Goal: Information Seeking & Learning: Learn about a topic

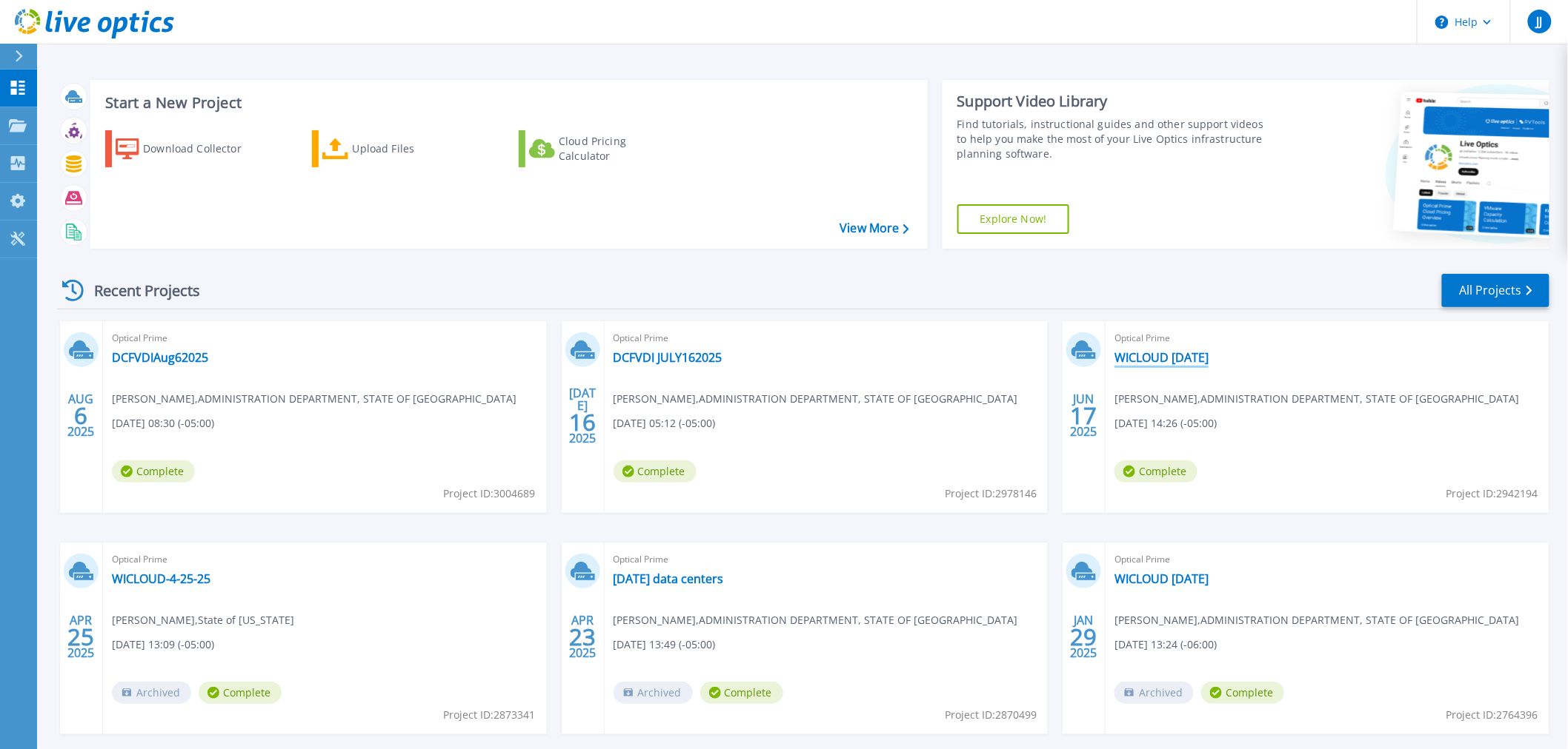
click at [1209, 354] on link "WICLOUD [DATE]" at bounding box center [1162, 357] width 94 height 14
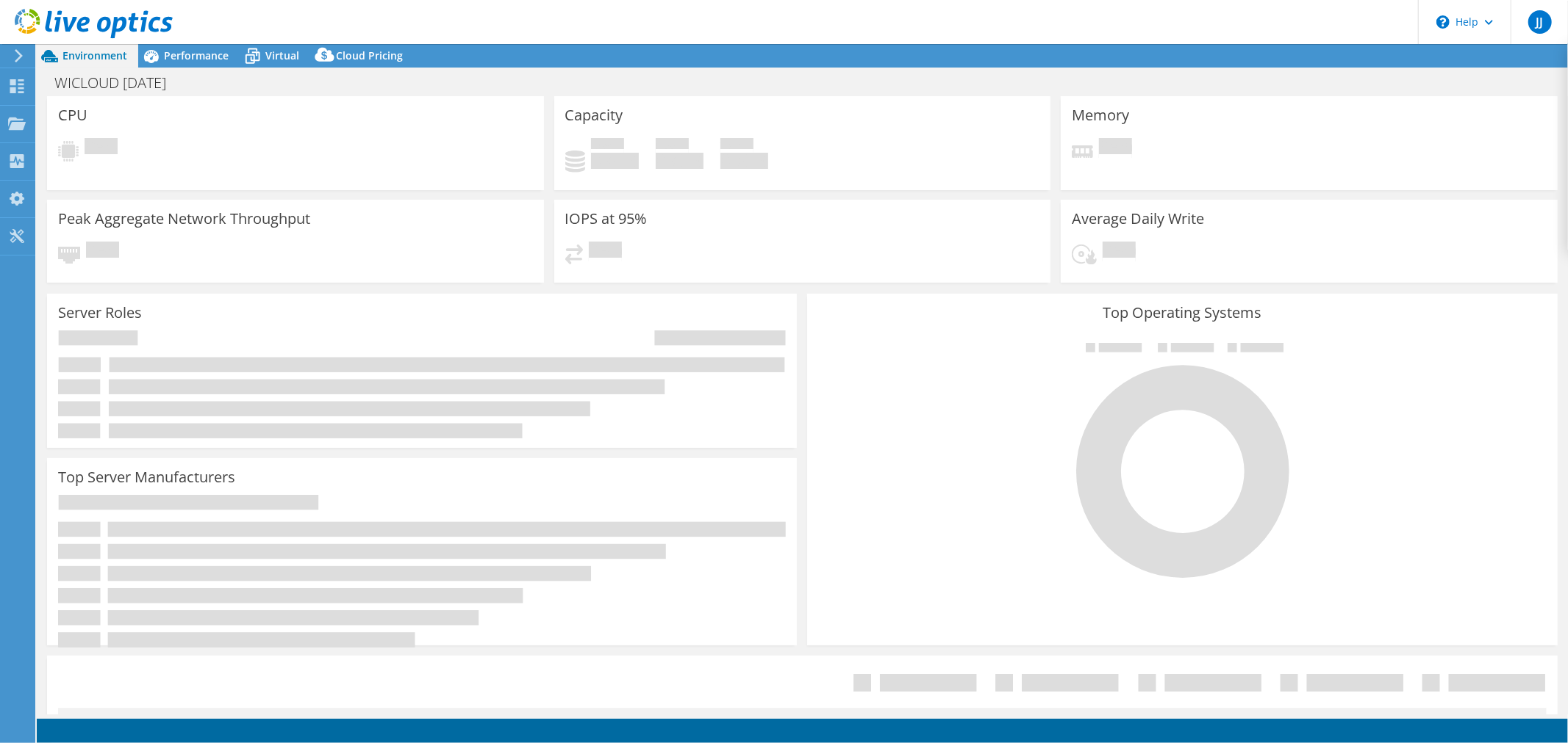
select select "USD"
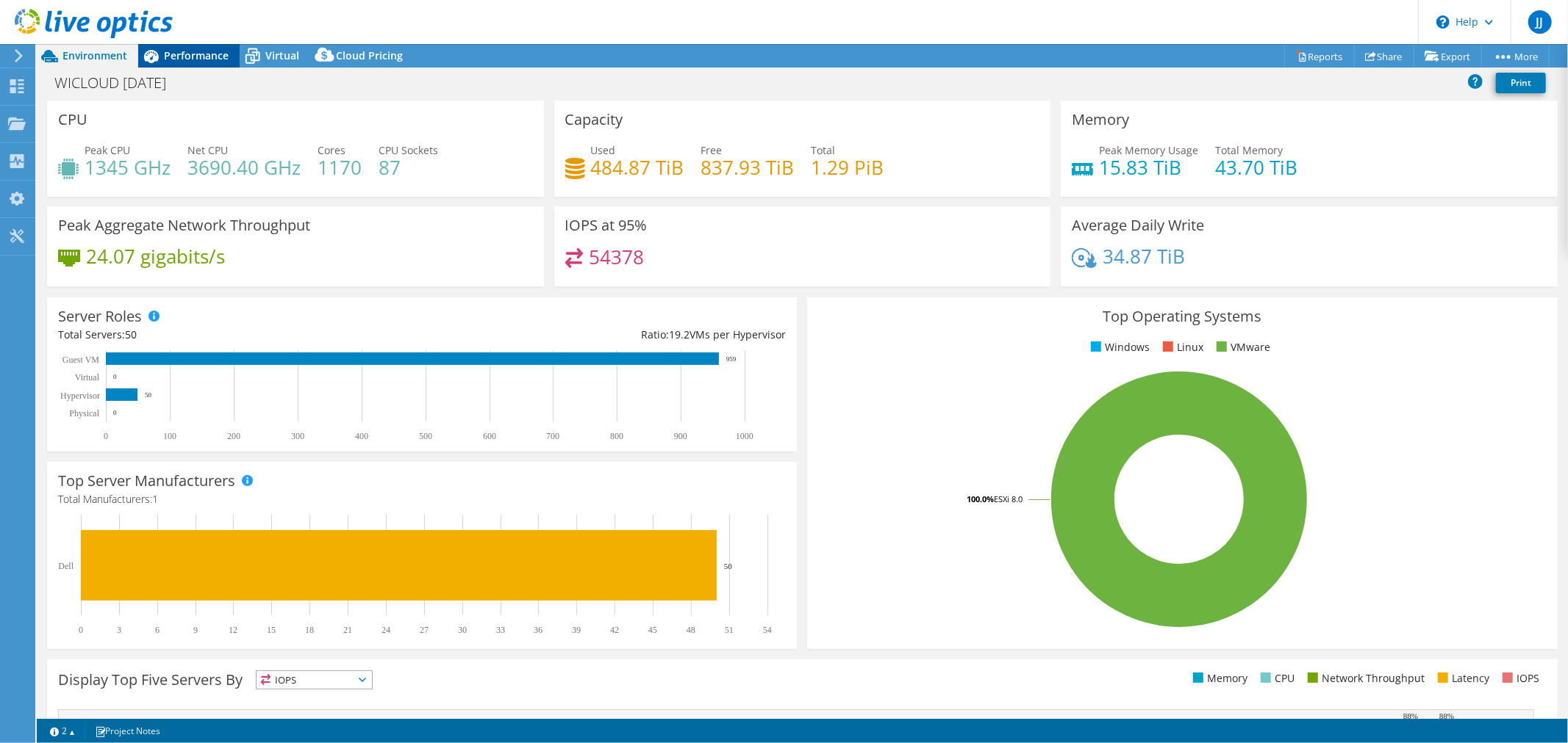
click at [216, 56] on span "Performance" at bounding box center [196, 55] width 65 height 14
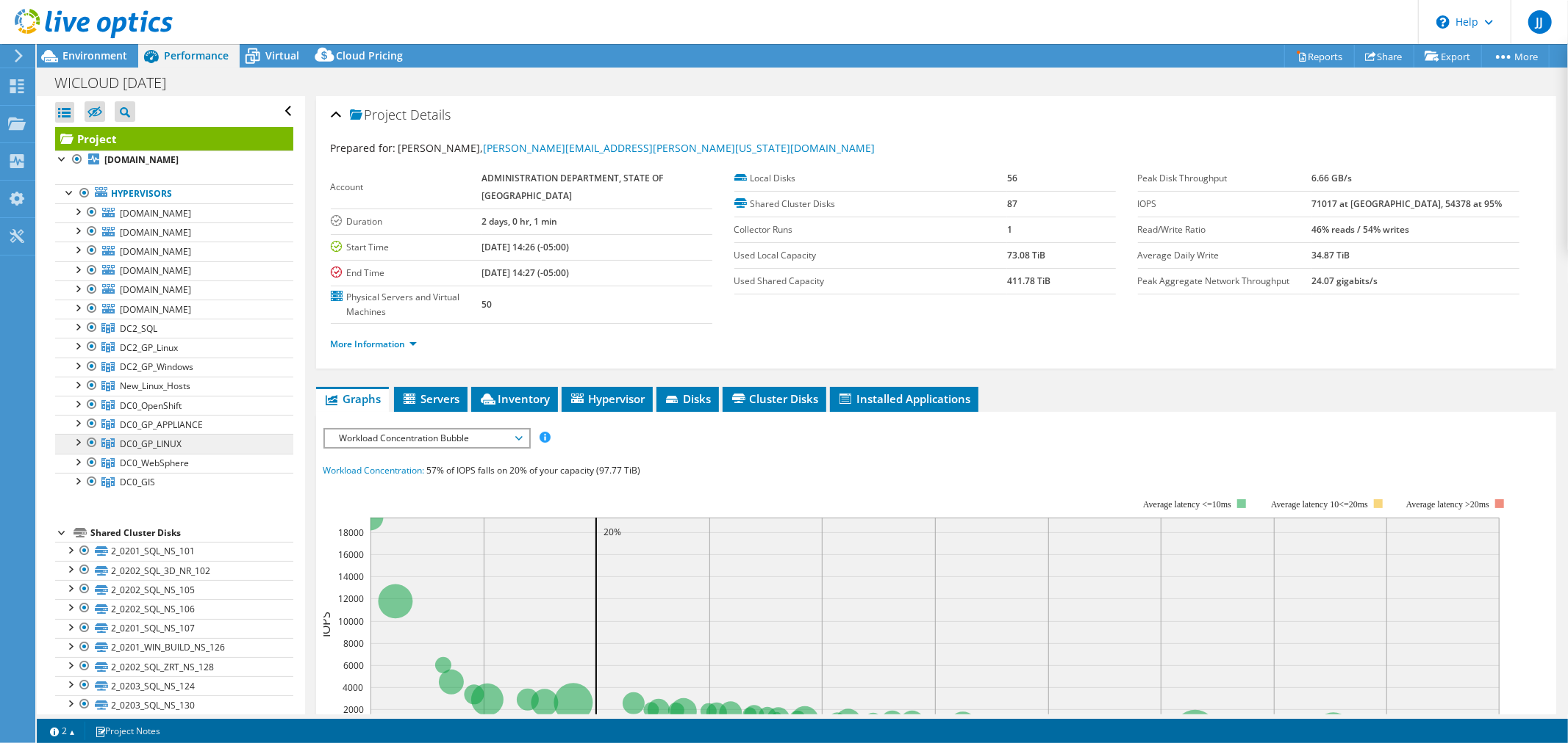
click at [124, 335] on span "DC0_GP_LINUX" at bounding box center [138, 329] width 37 height 12
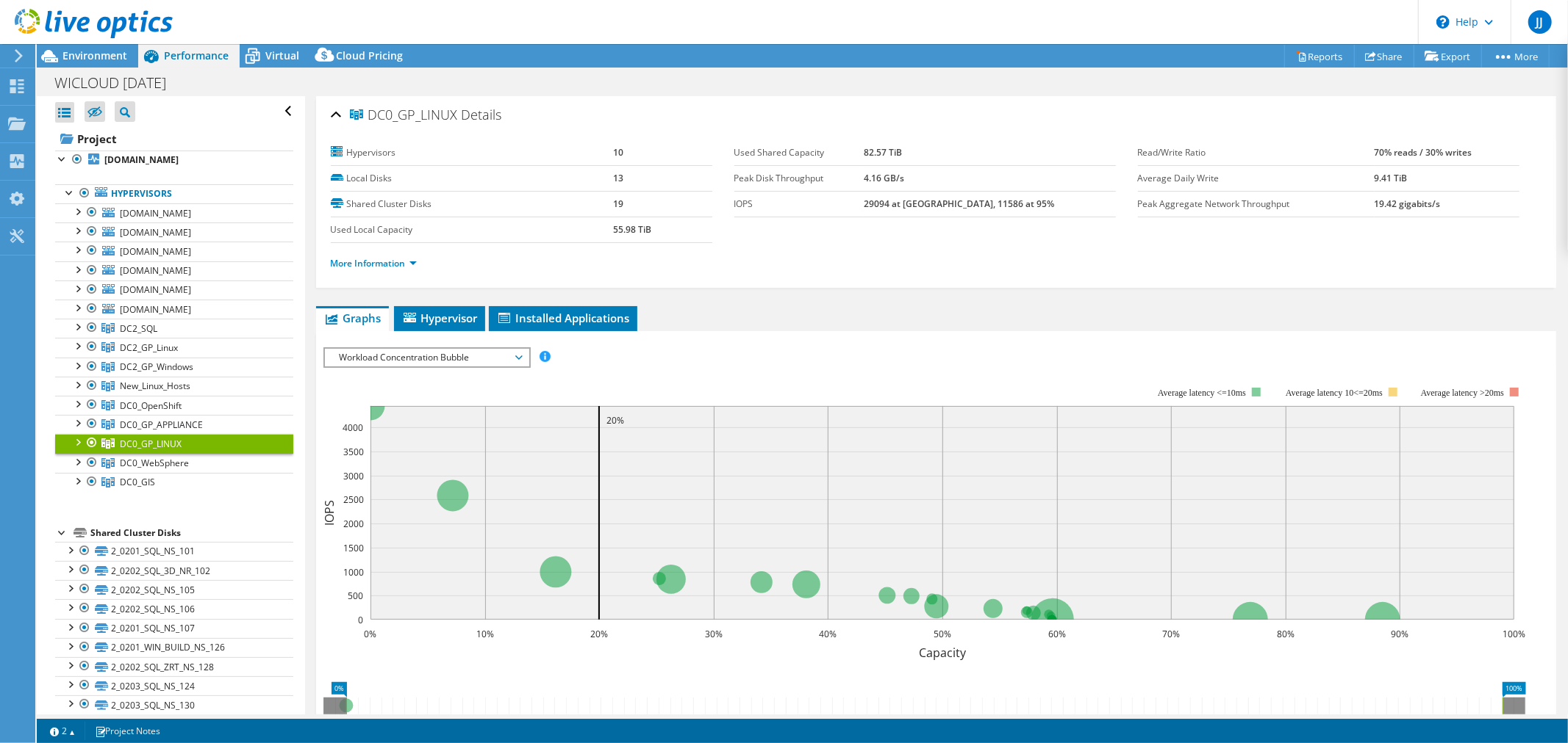
click at [519, 353] on span "Workload Concentration Bubble" at bounding box center [427, 357] width 189 height 18
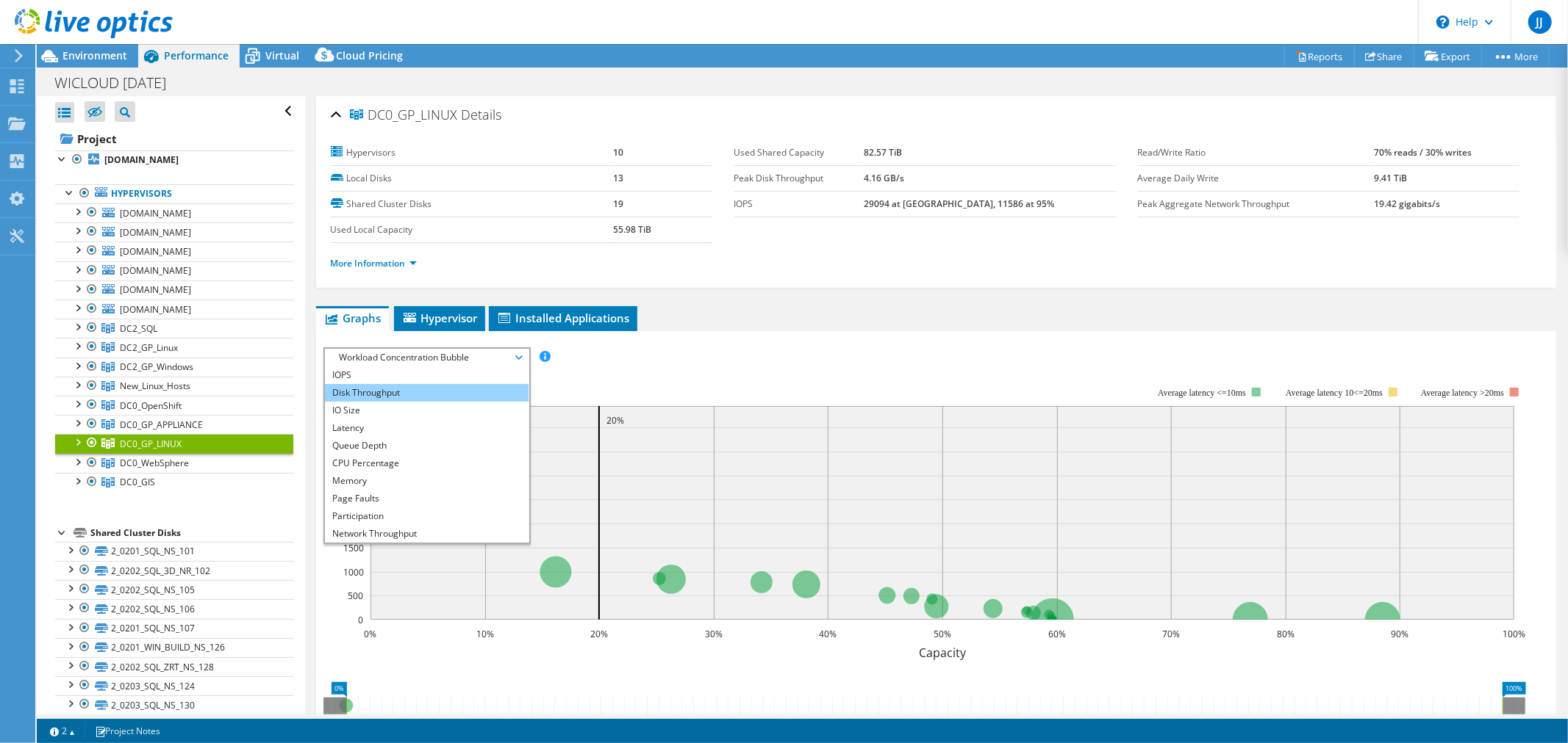
click at [406, 390] on li "Disk Throughput" at bounding box center [427, 392] width 204 height 18
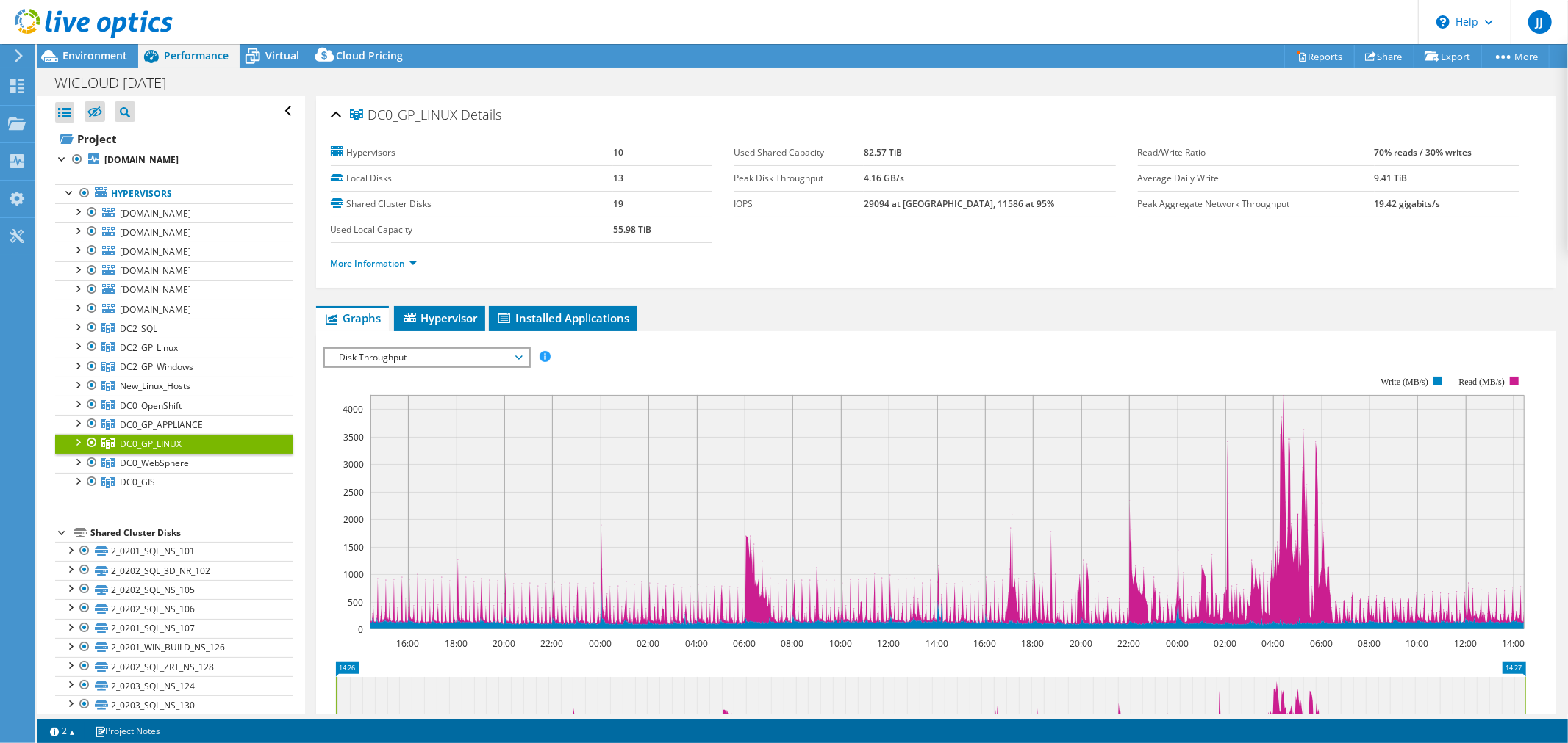
click at [519, 355] on span "Disk Throughput" at bounding box center [427, 357] width 189 height 18
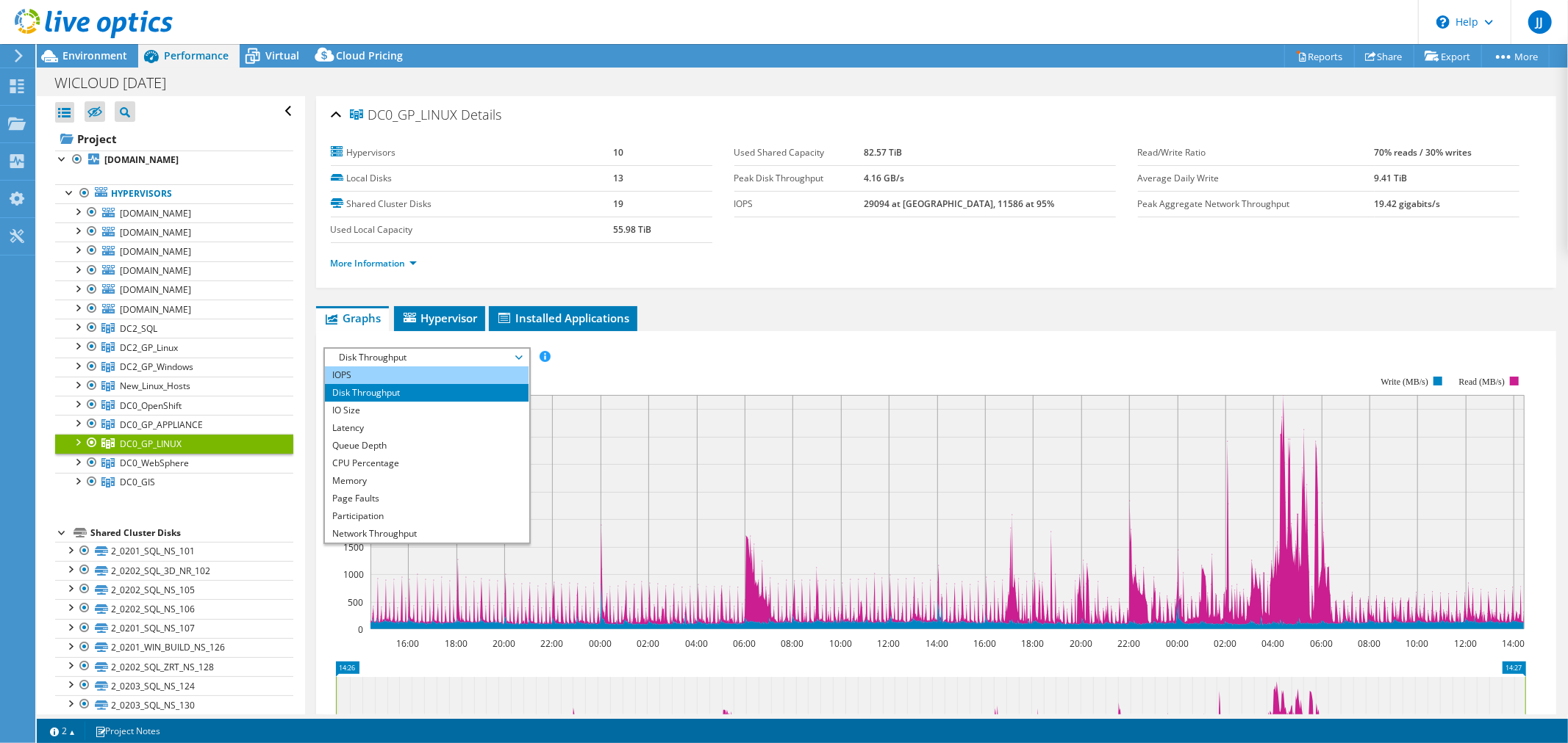
click at [379, 373] on li "IOPS" at bounding box center [427, 375] width 204 height 18
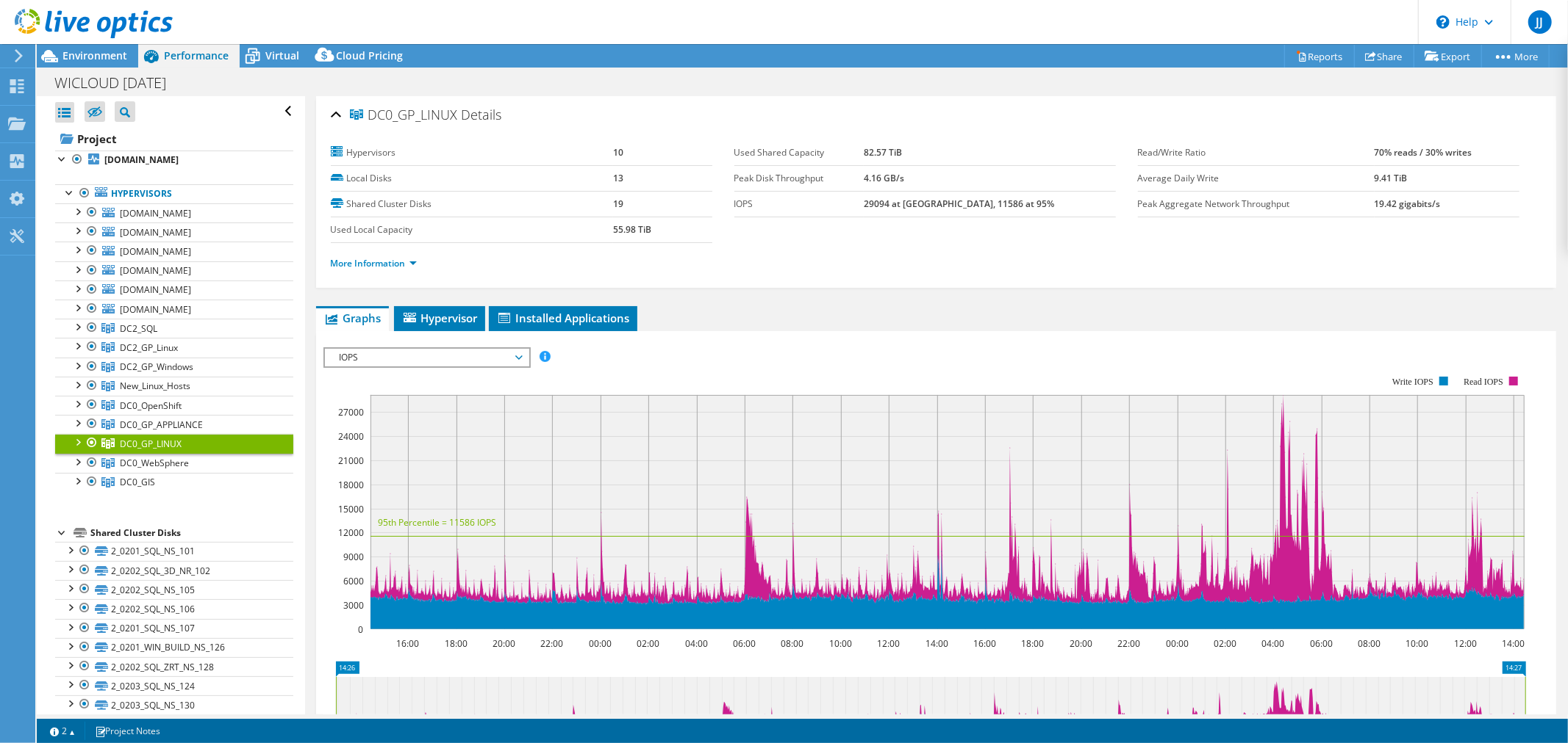
click at [519, 354] on span "IOPS" at bounding box center [427, 357] width 189 height 18
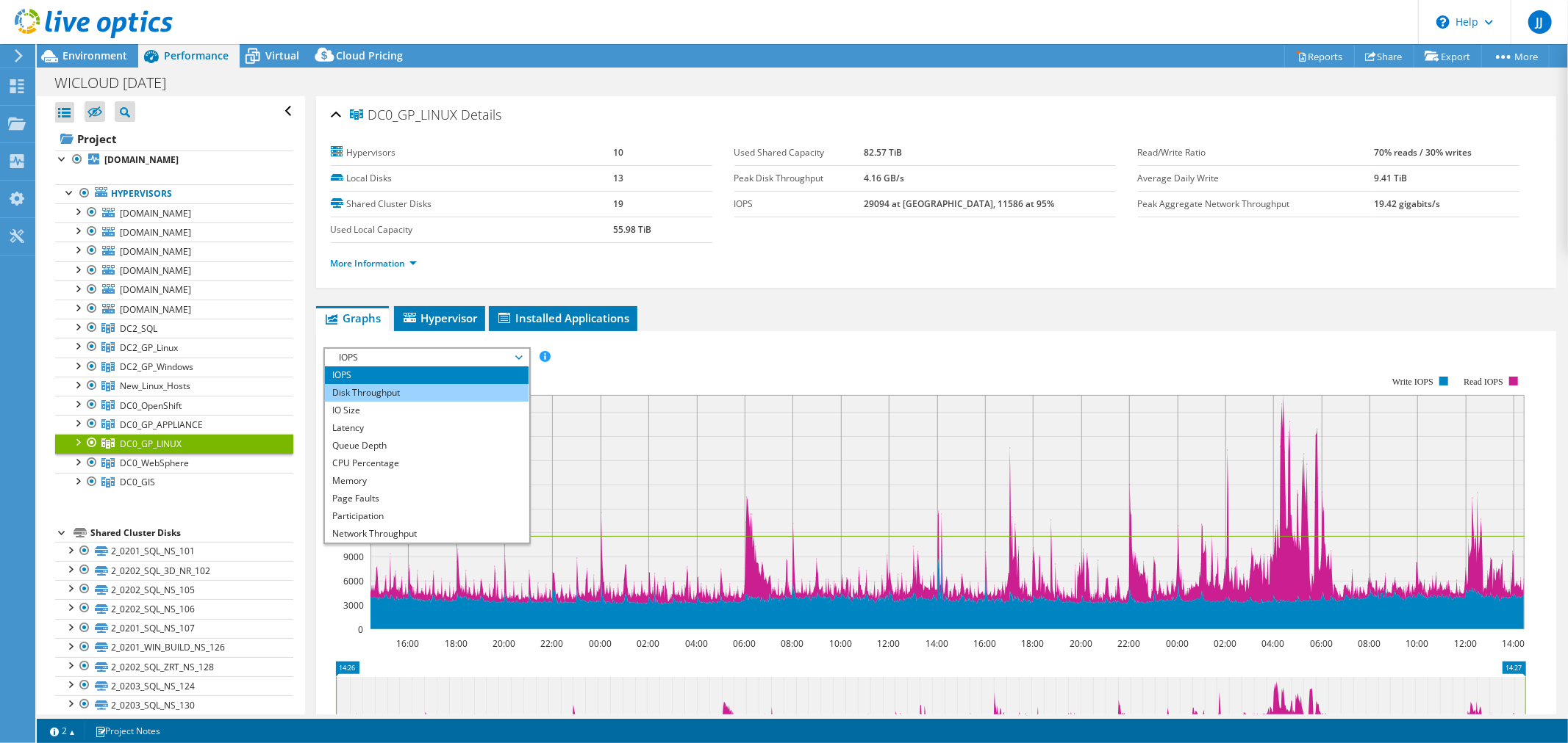
click at [442, 392] on li "Disk Throughput" at bounding box center [427, 392] width 204 height 18
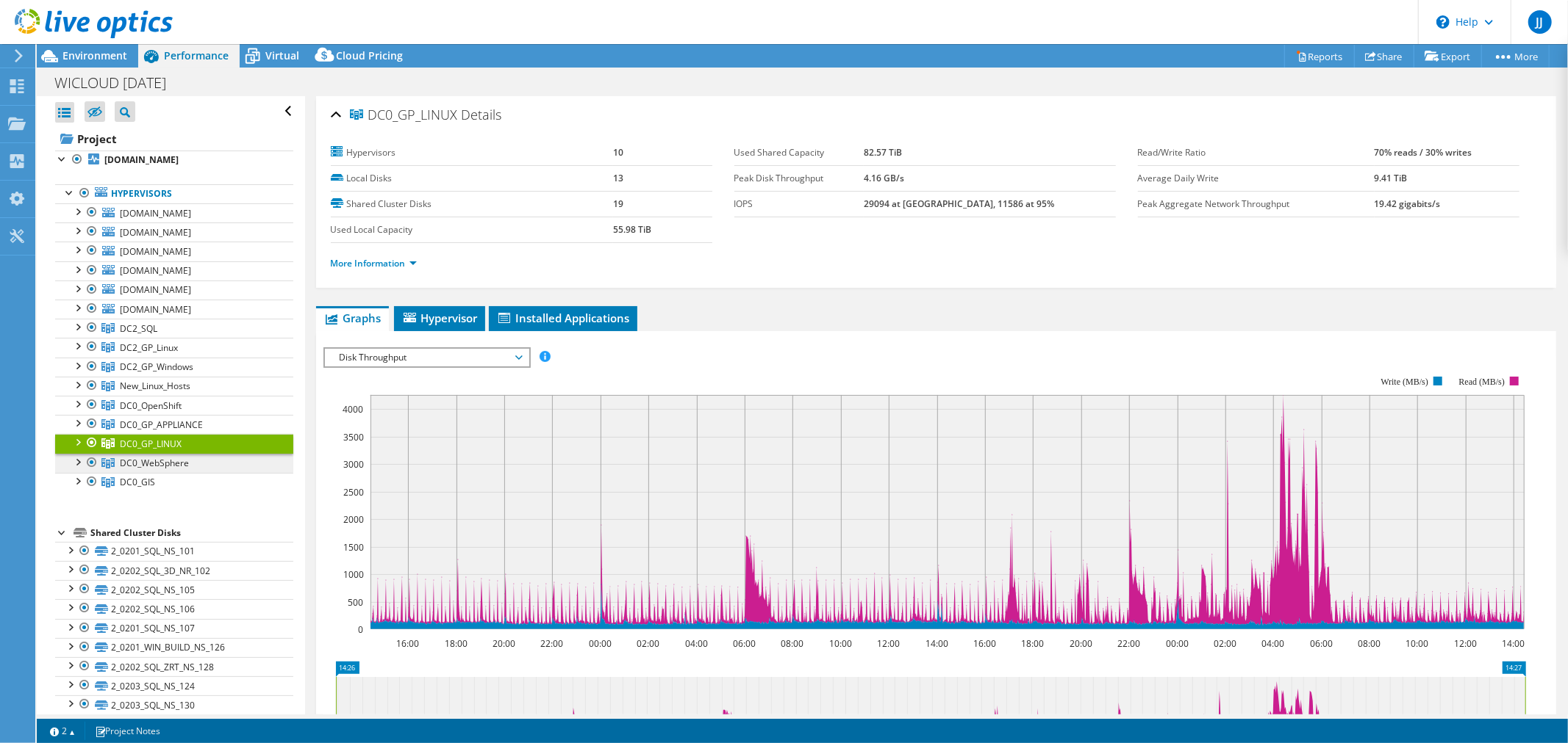
click at [133, 335] on span "DC0_WebSphere" at bounding box center [138, 329] width 37 height 12
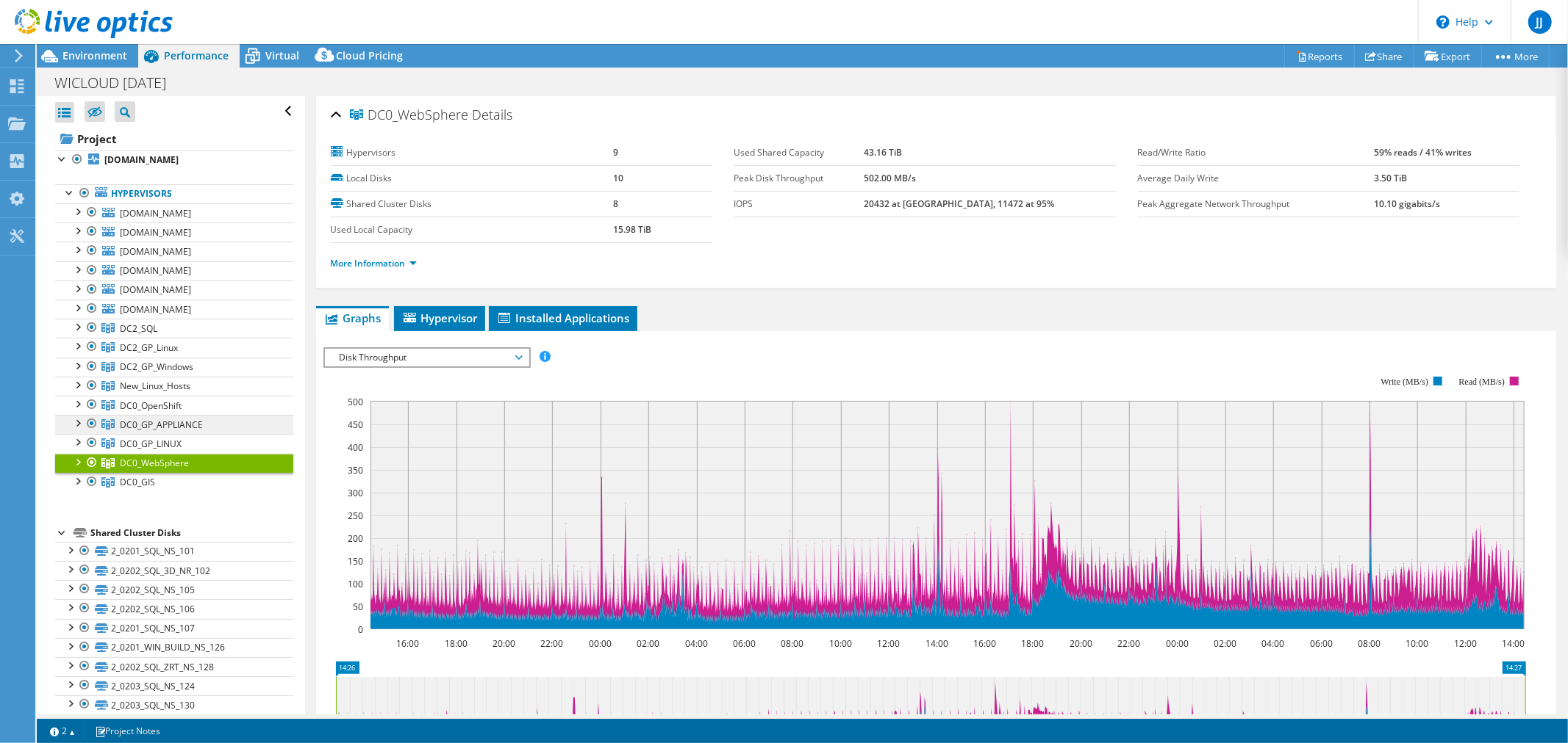
click at [157, 335] on span "DC0_GP_APPLIANCE" at bounding box center [138, 329] width 37 height 12
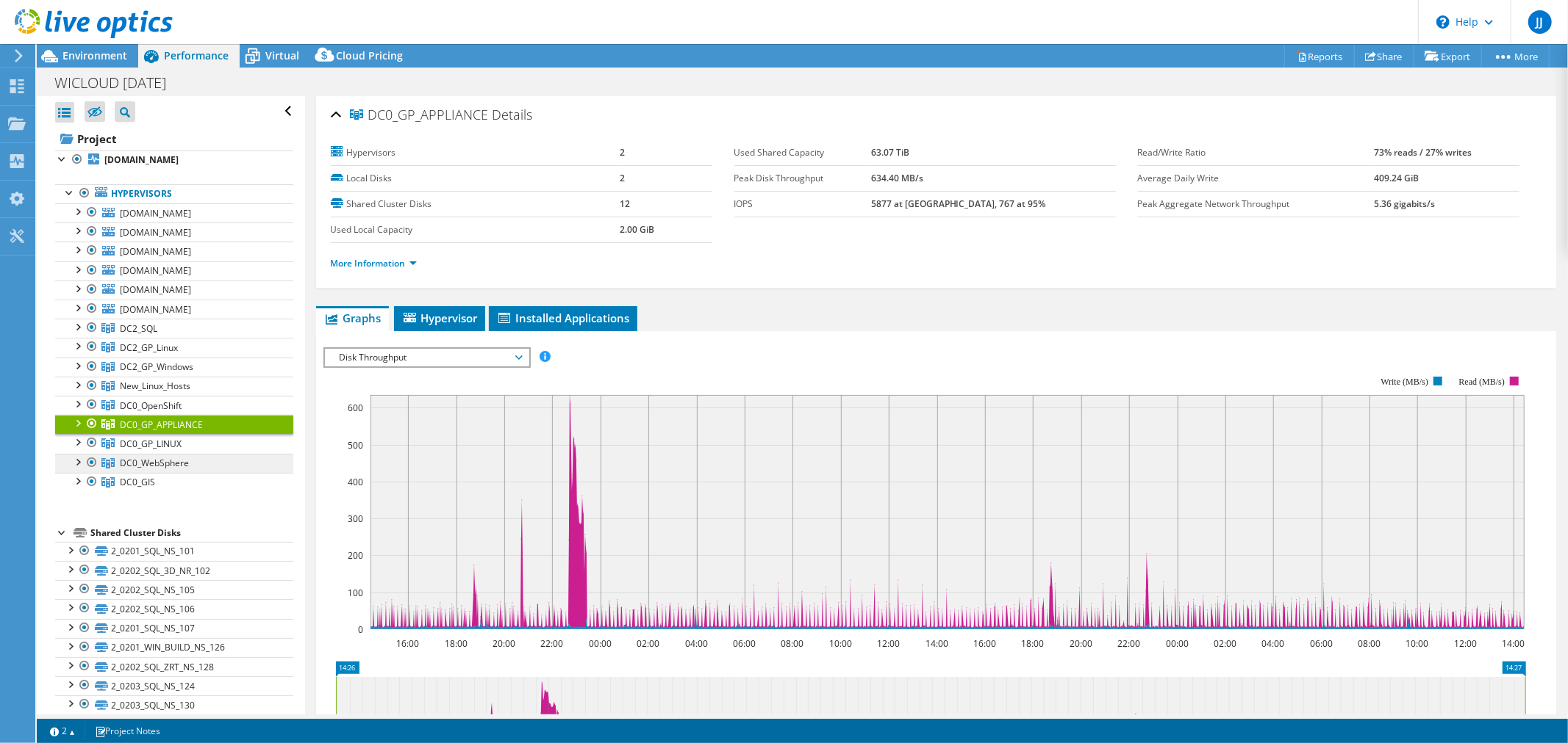
click at [194, 338] on link "DC0_WebSphere" at bounding box center [174, 329] width 238 height 19
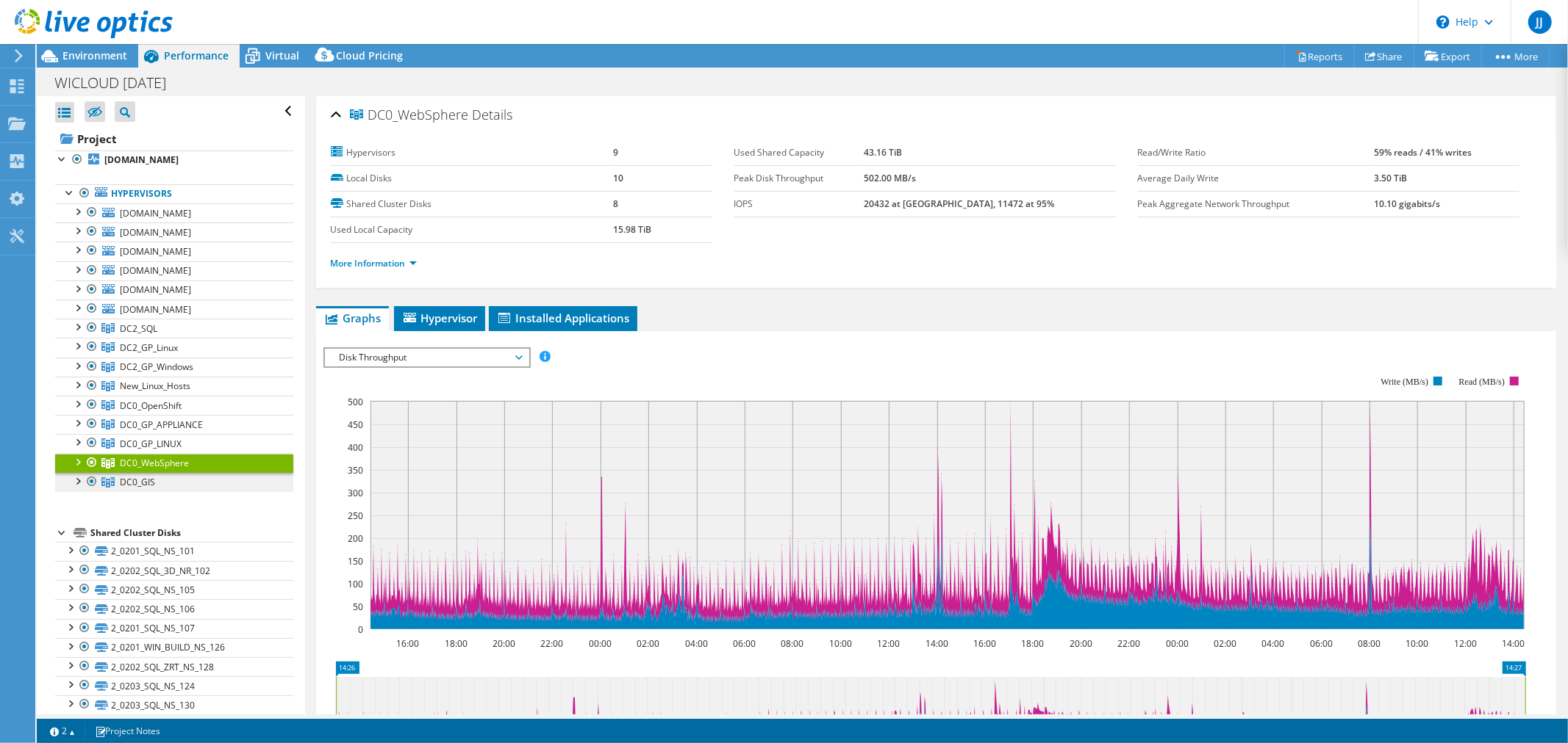
click at [153, 335] on span "DC0_GIS" at bounding box center [138, 329] width 37 height 12
